Goal: Transaction & Acquisition: Purchase product/service

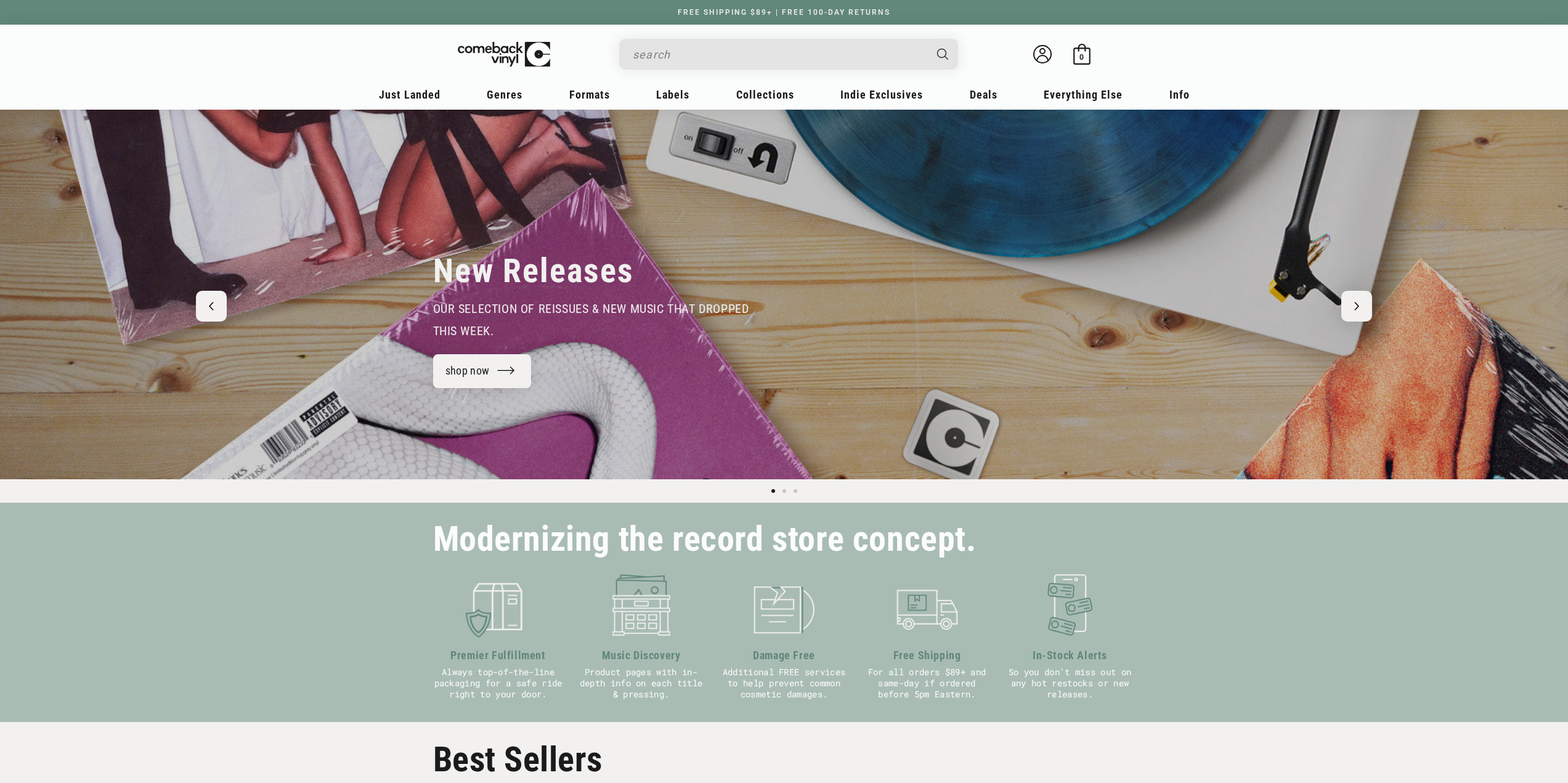
click at [763, 53] on input "Search" at bounding box center [779, 54] width 292 height 25
type input "amorphis"
click at [929, 39] on button "Search" at bounding box center [944, 54] width 30 height 30
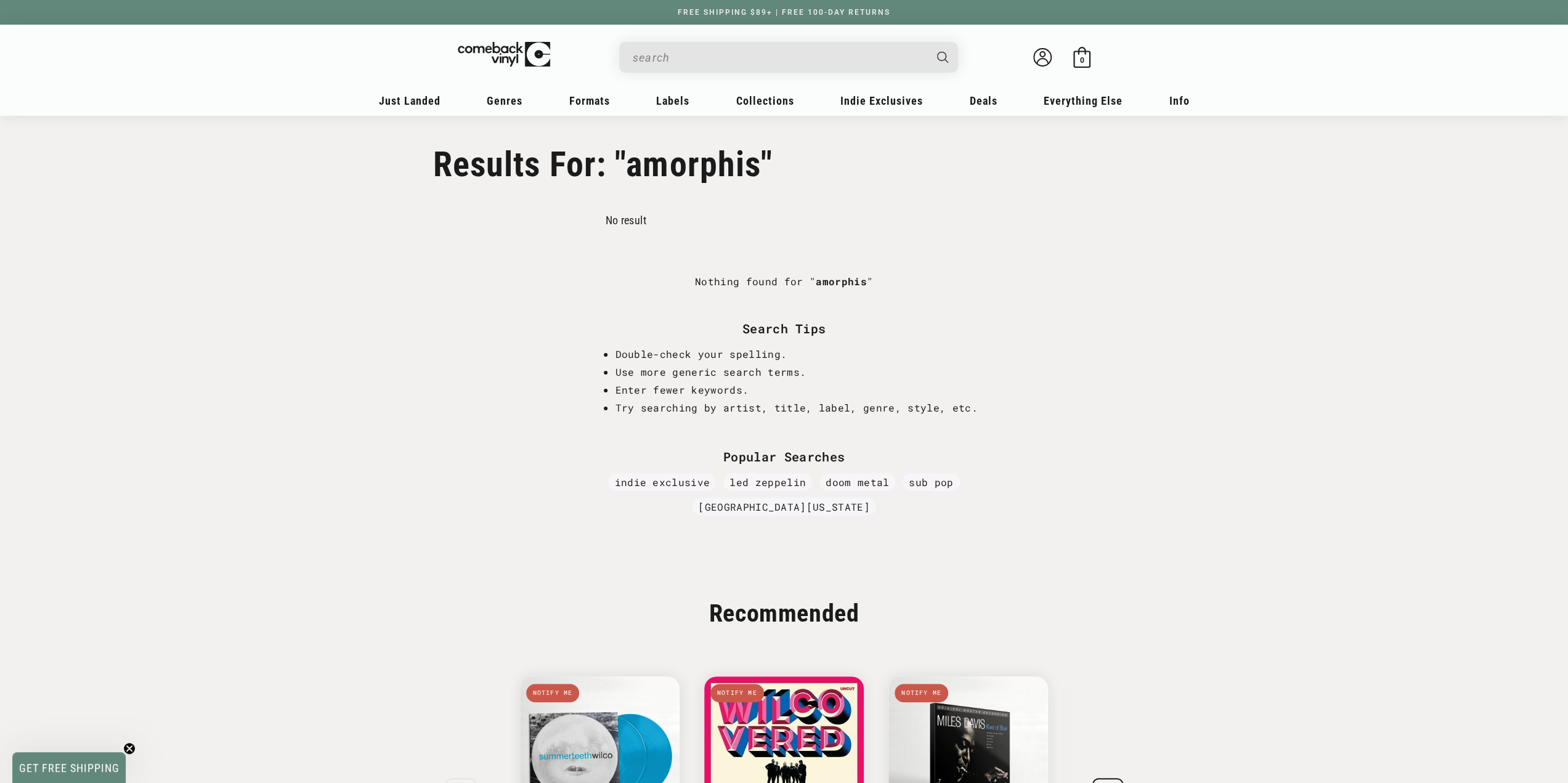
click at [747, 69] on input "Search" at bounding box center [779, 57] width 292 height 25
type input "a"
type input "paradise lost"
click at [929, 42] on button "Search" at bounding box center [944, 57] width 30 height 30
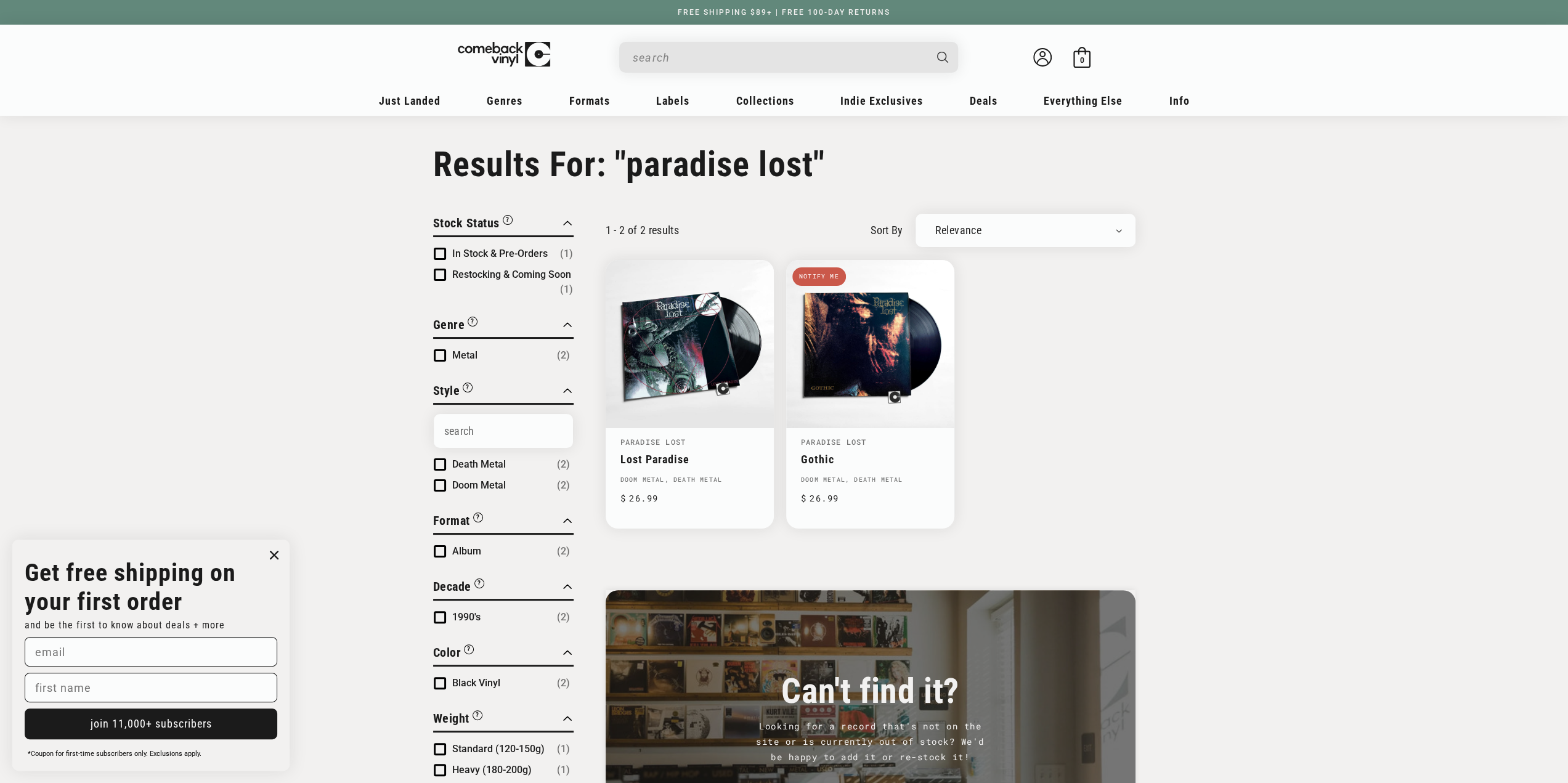
type input "paradise lost"
